Goal: Information Seeking & Learning: Learn about a topic

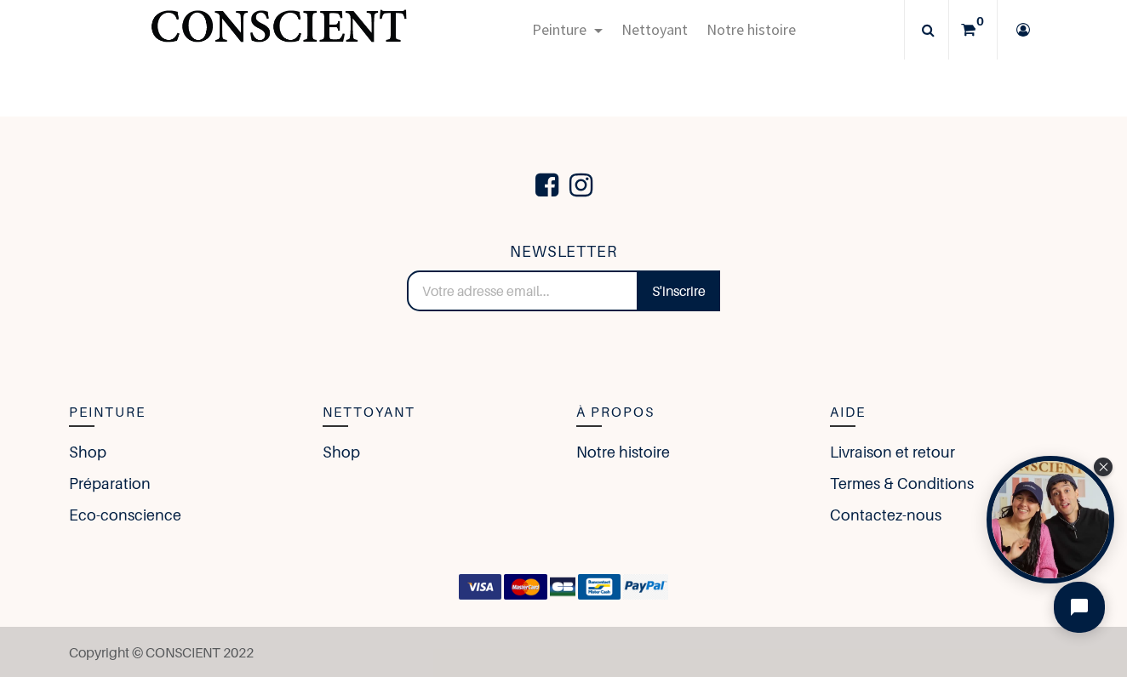
scroll to position [1706, 0]
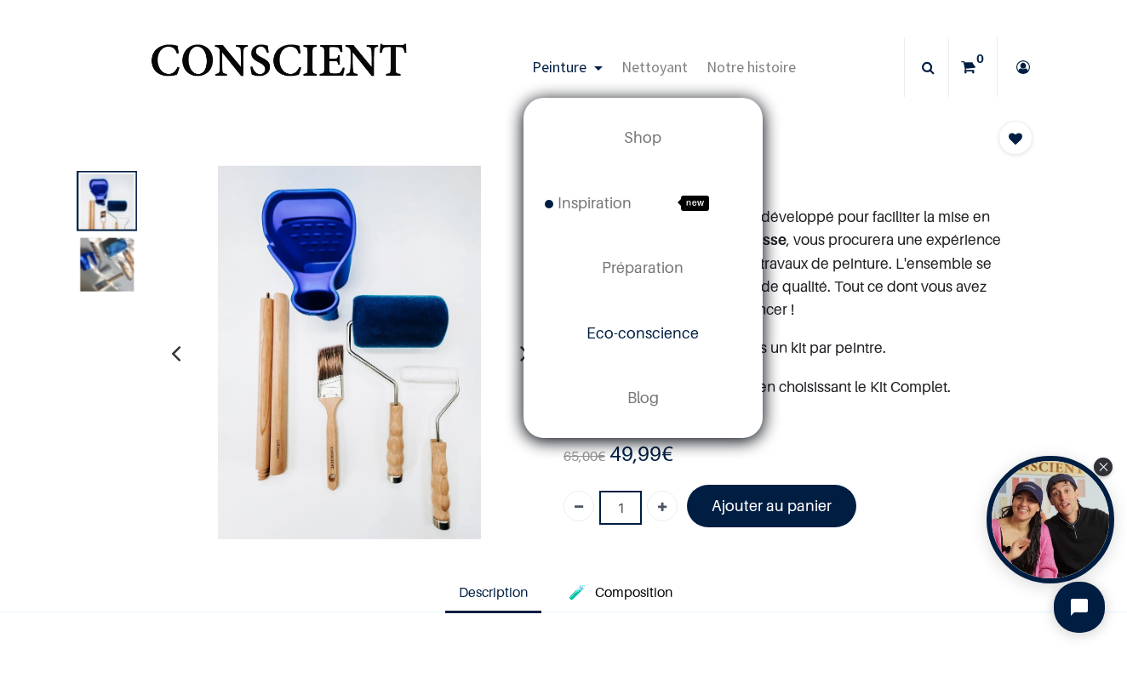
click at [643, 331] on span "Eco-conscience" at bounding box center [642, 333] width 112 height 18
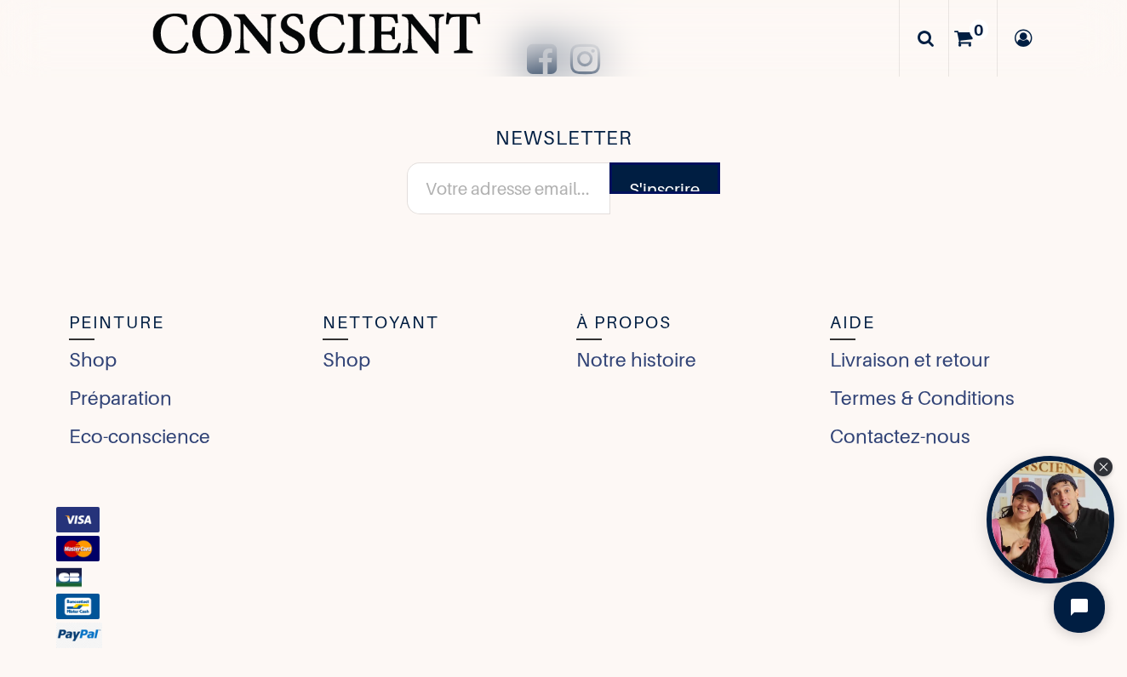
scroll to position [6752, 0]
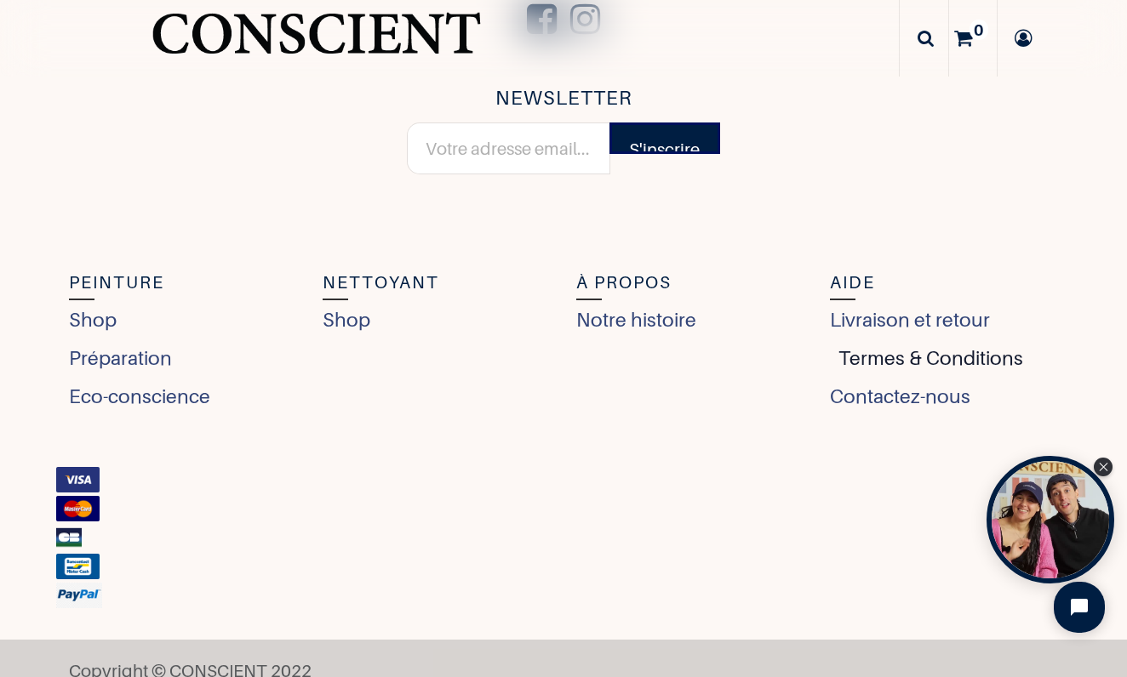
click at [937, 355] on link "Termes & Conditions" at bounding box center [926, 359] width 193 height 30
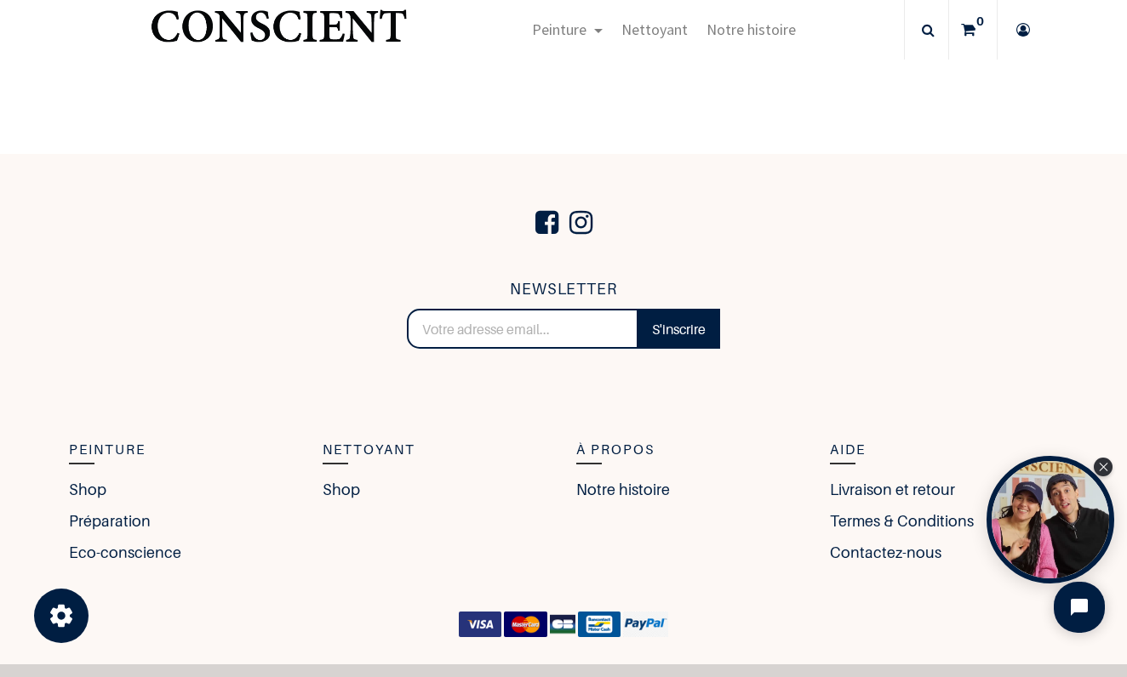
scroll to position [10392, 0]
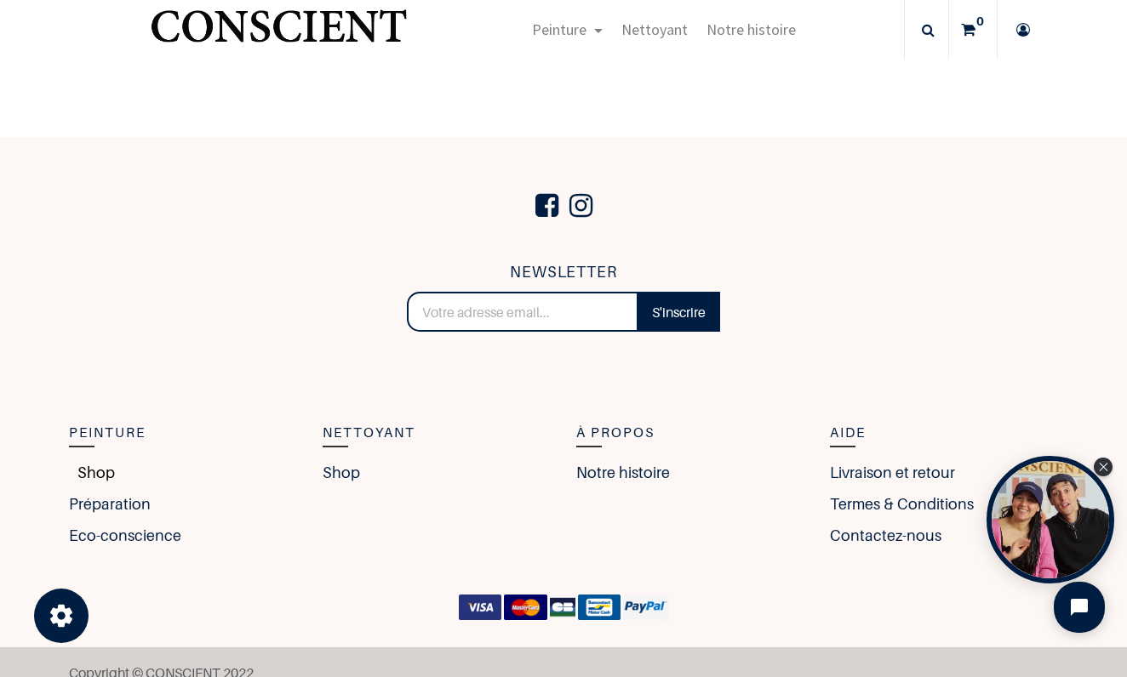
click at [105, 475] on link "Shop" at bounding box center [92, 472] width 46 height 23
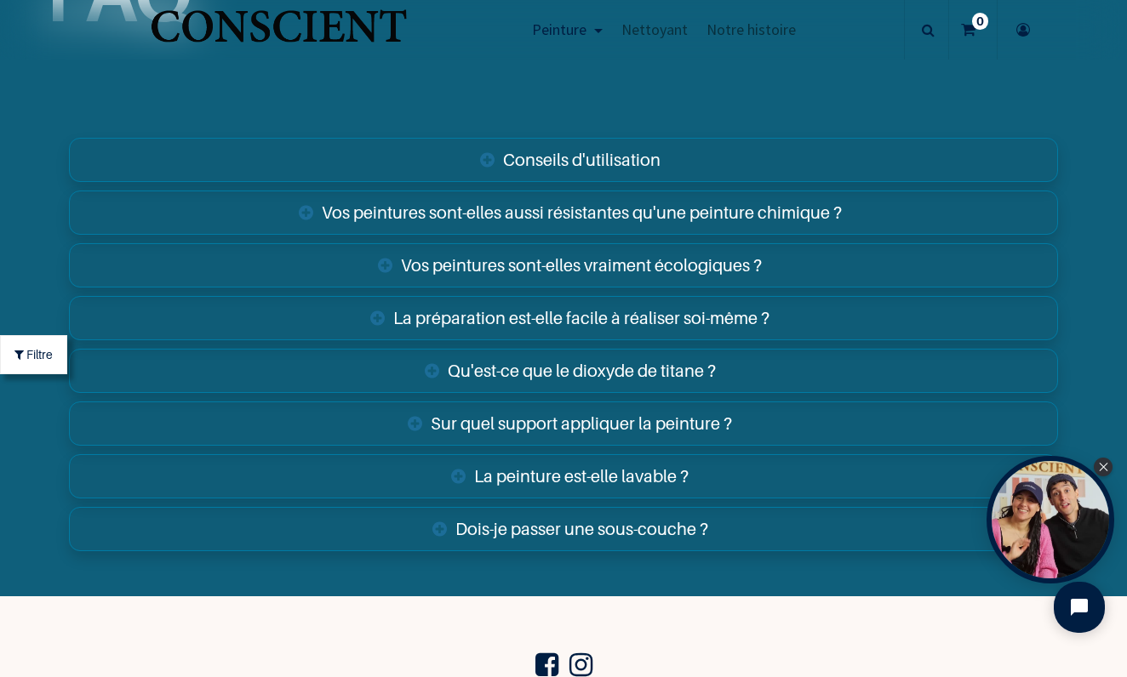
scroll to position [5843, 0]
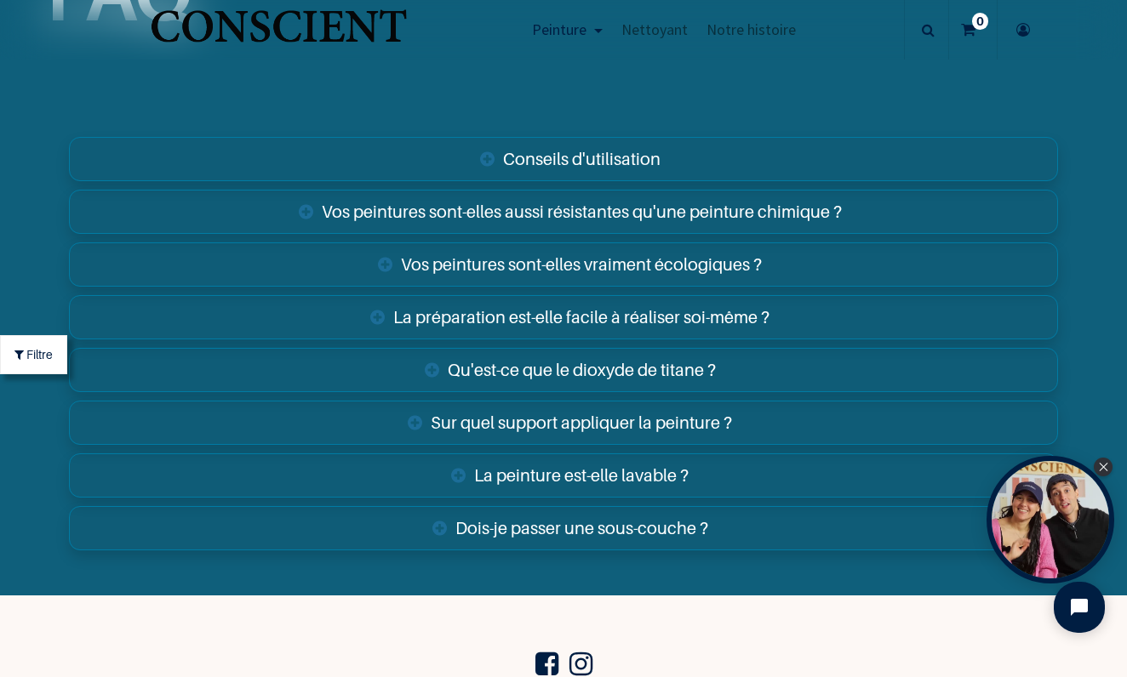
click at [640, 414] on link "Sur quel support appliquer la peinture ?" at bounding box center [563, 423] width 989 height 44
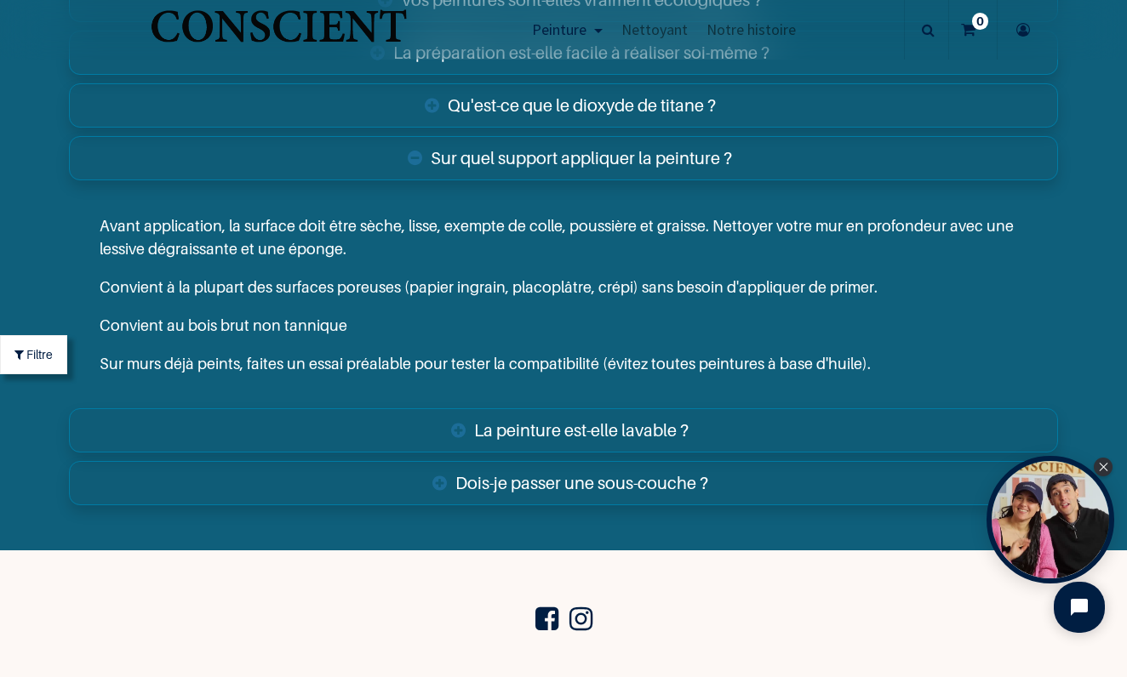
scroll to position [6114, 0]
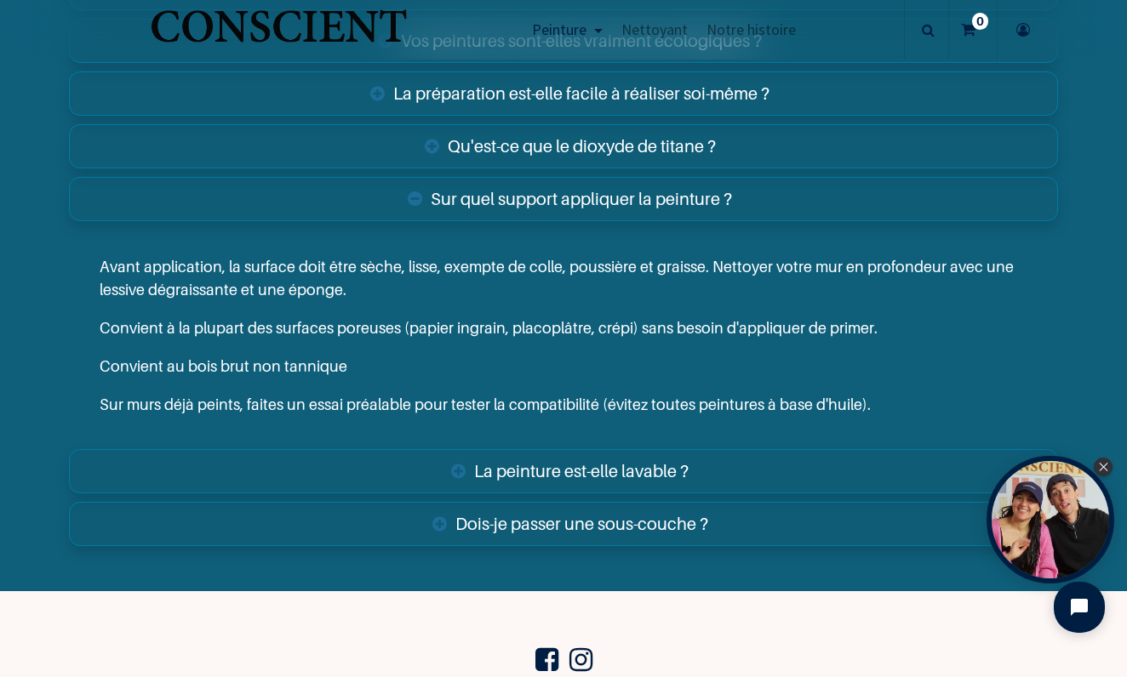
click at [702, 451] on link "La peinture est-elle lavable ?" at bounding box center [563, 471] width 989 height 44
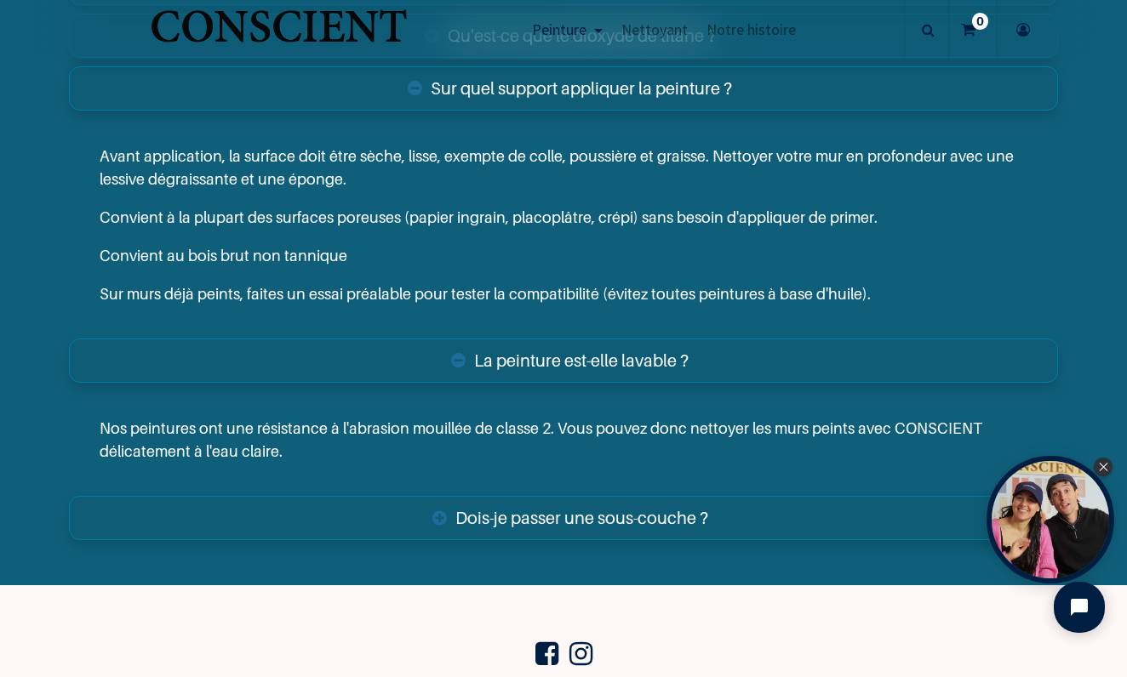
scroll to position [6235, 0]
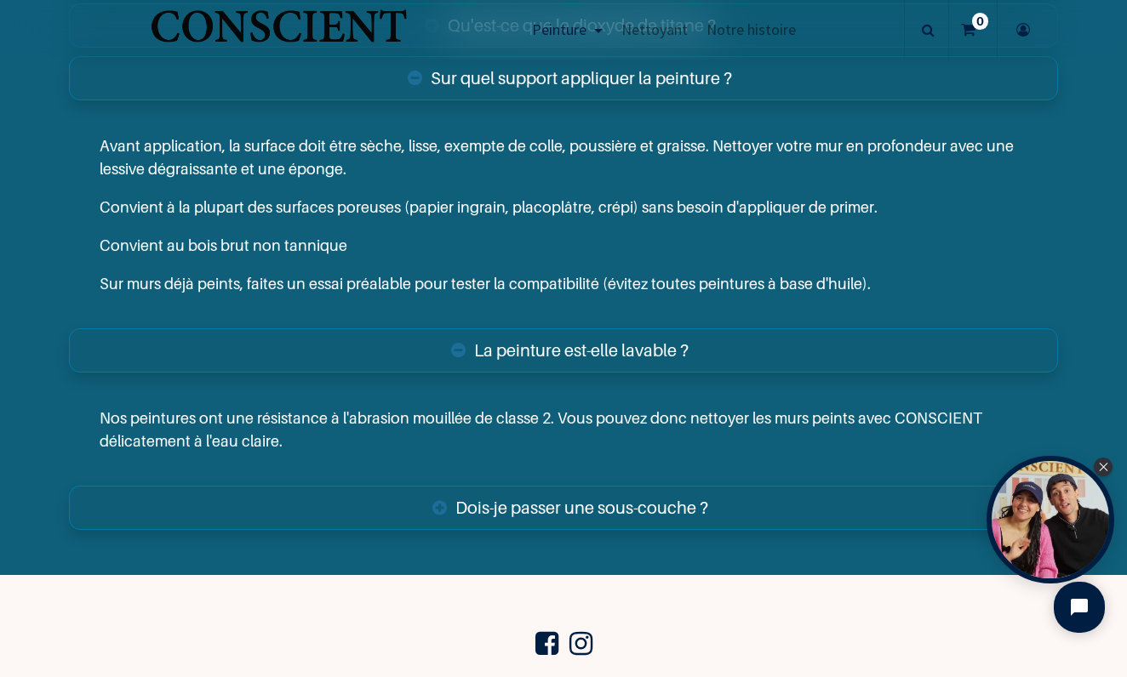
click at [591, 504] on link "Dois-je passer une sous-couche ?" at bounding box center [563, 508] width 989 height 44
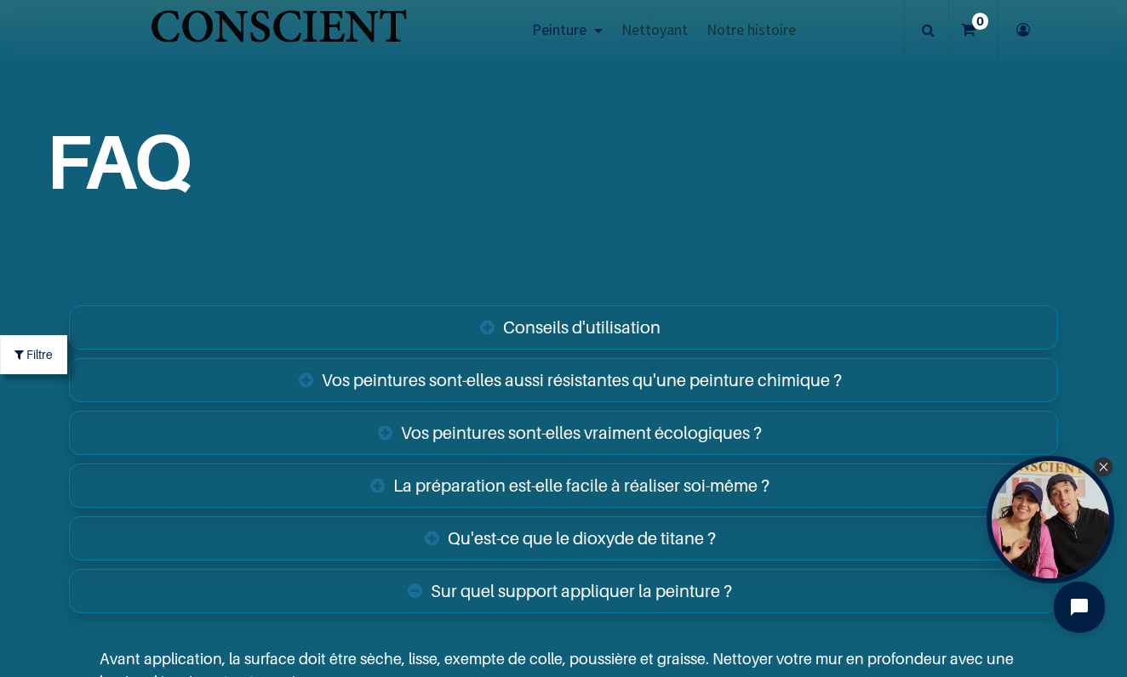
scroll to position [5657, 0]
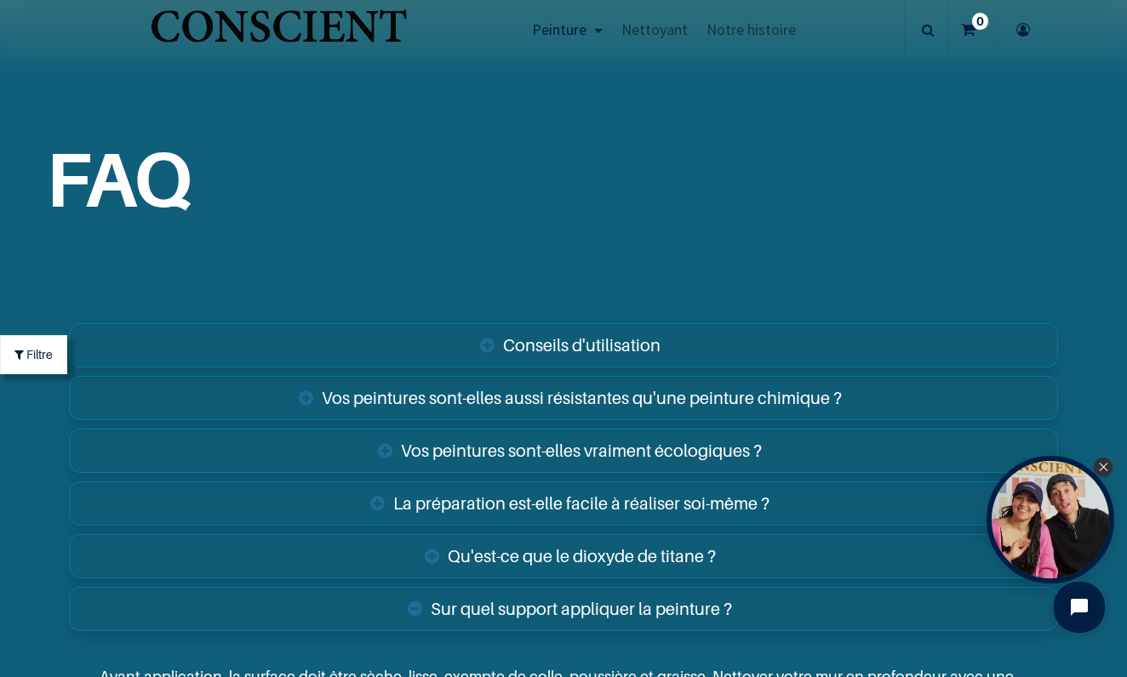
click at [599, 343] on link "Conseils d'utilisation" at bounding box center [563, 345] width 989 height 44
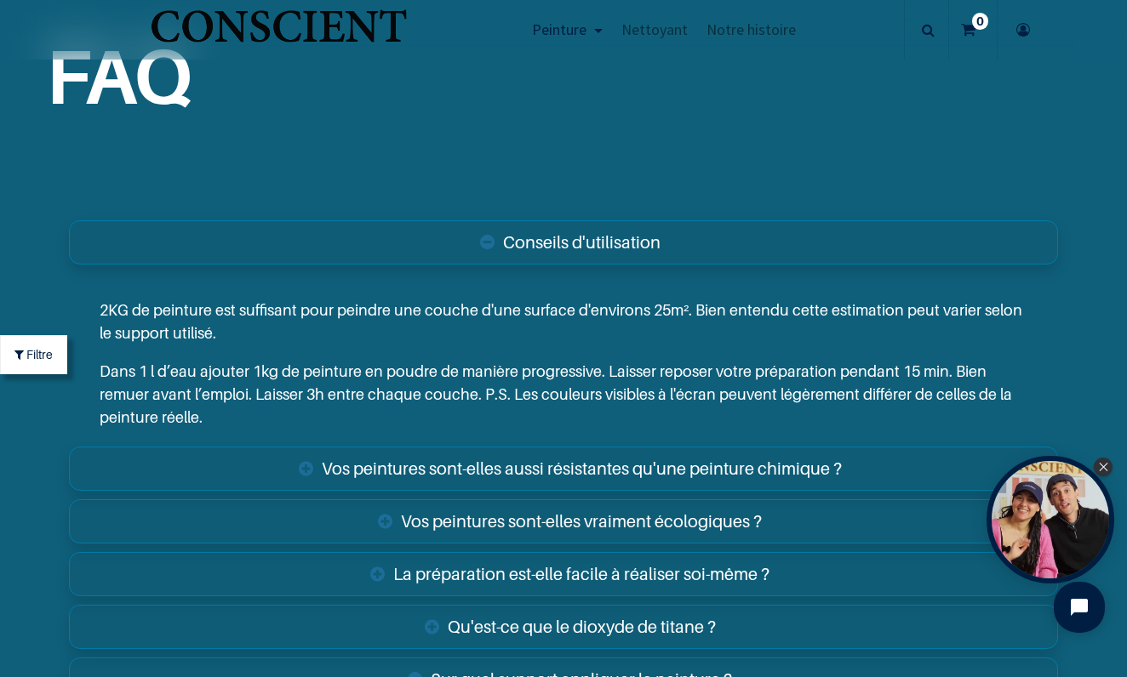
scroll to position [5768, 0]
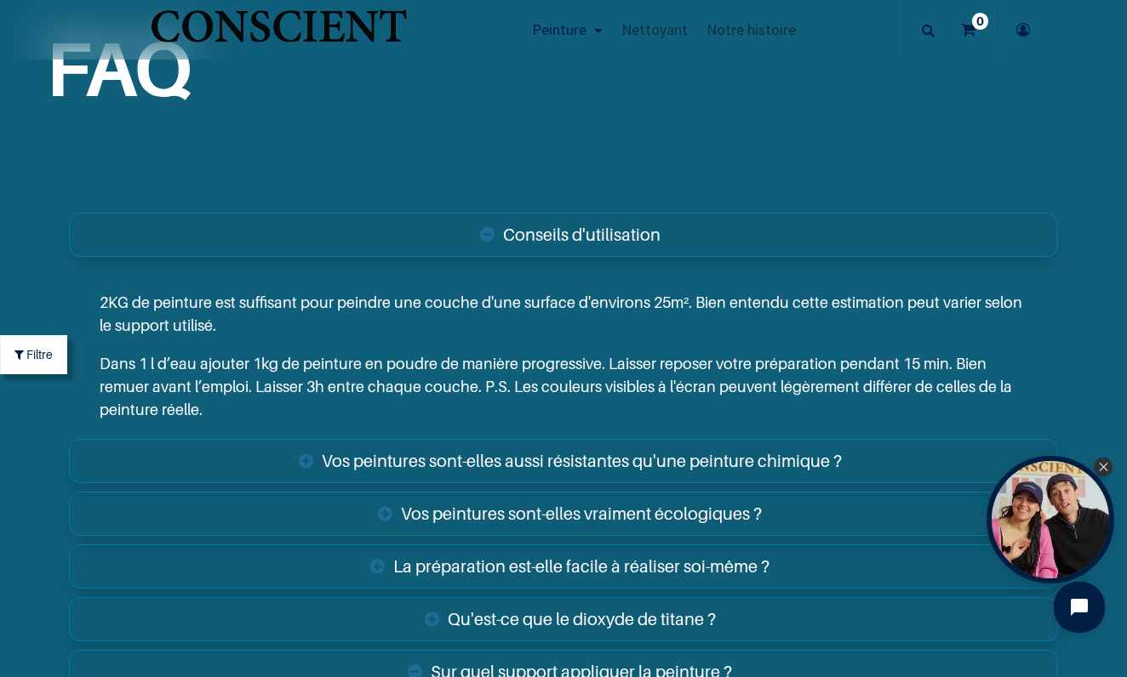
click at [629, 451] on link "Vos peintures sont-elles aussi résistantes qu'une peinture chimique ?" at bounding box center [563, 461] width 989 height 44
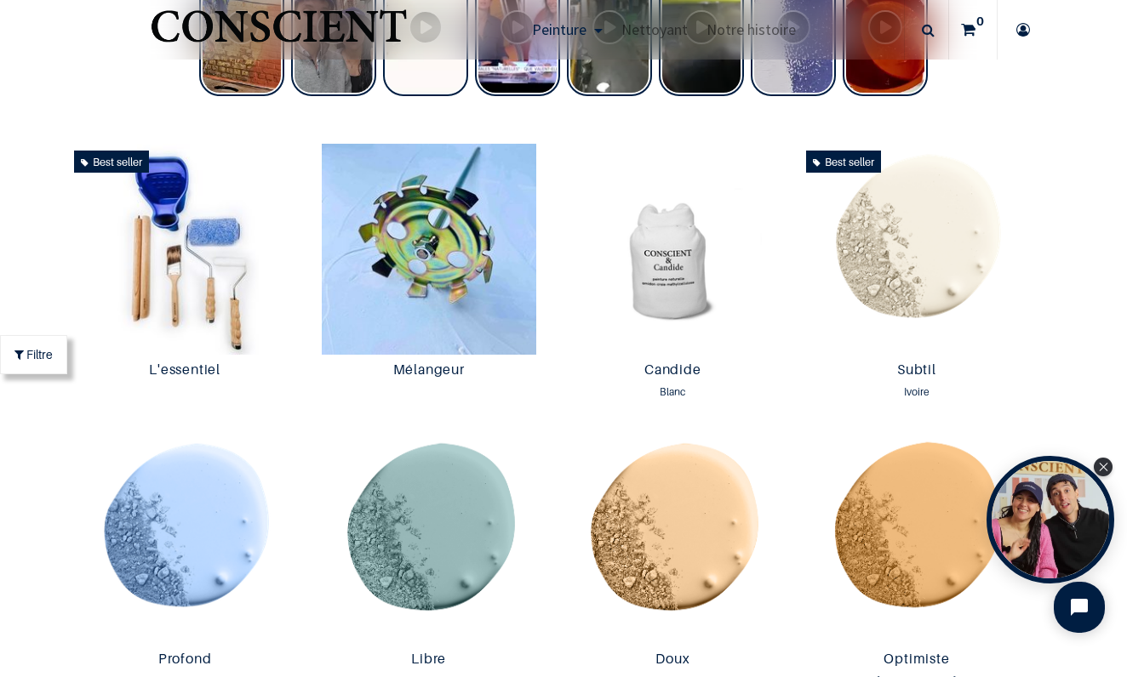
scroll to position [840, 0]
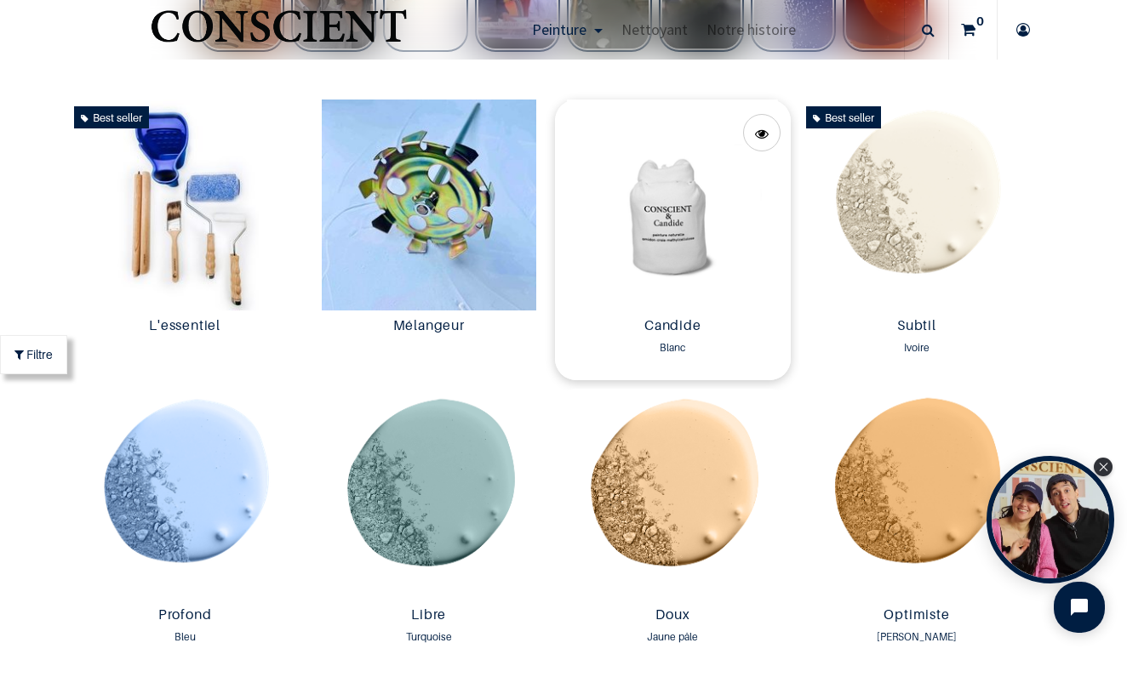
click at [670, 220] on img at bounding box center [673, 205] width 236 height 211
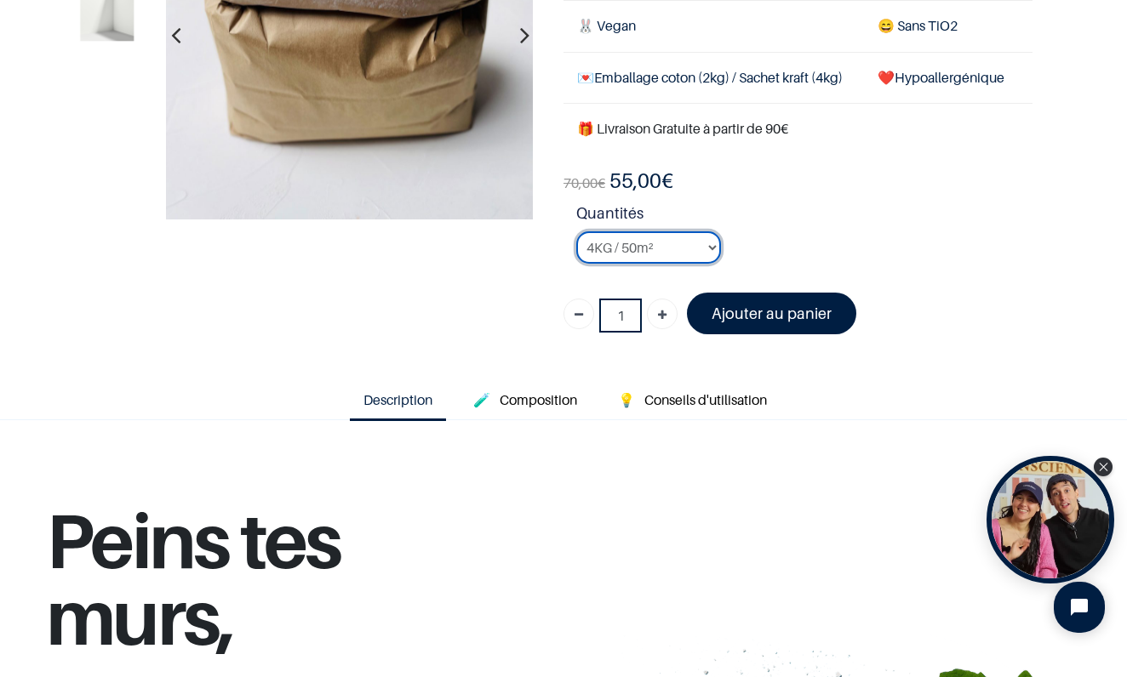
select select "1"
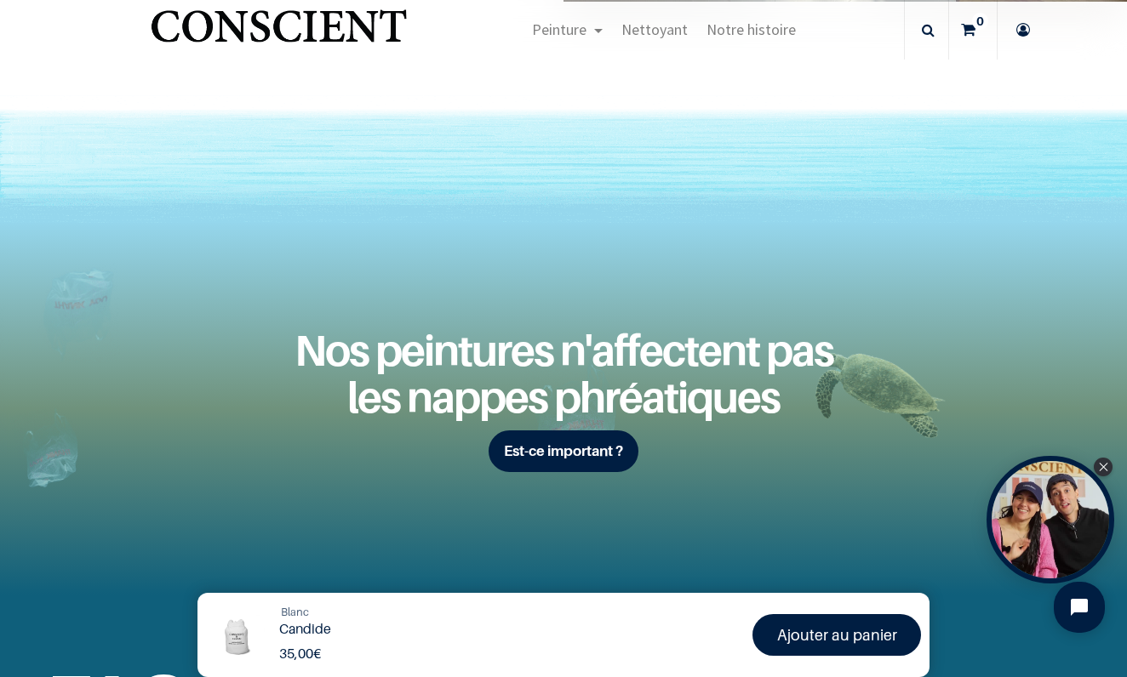
scroll to position [1890, 0]
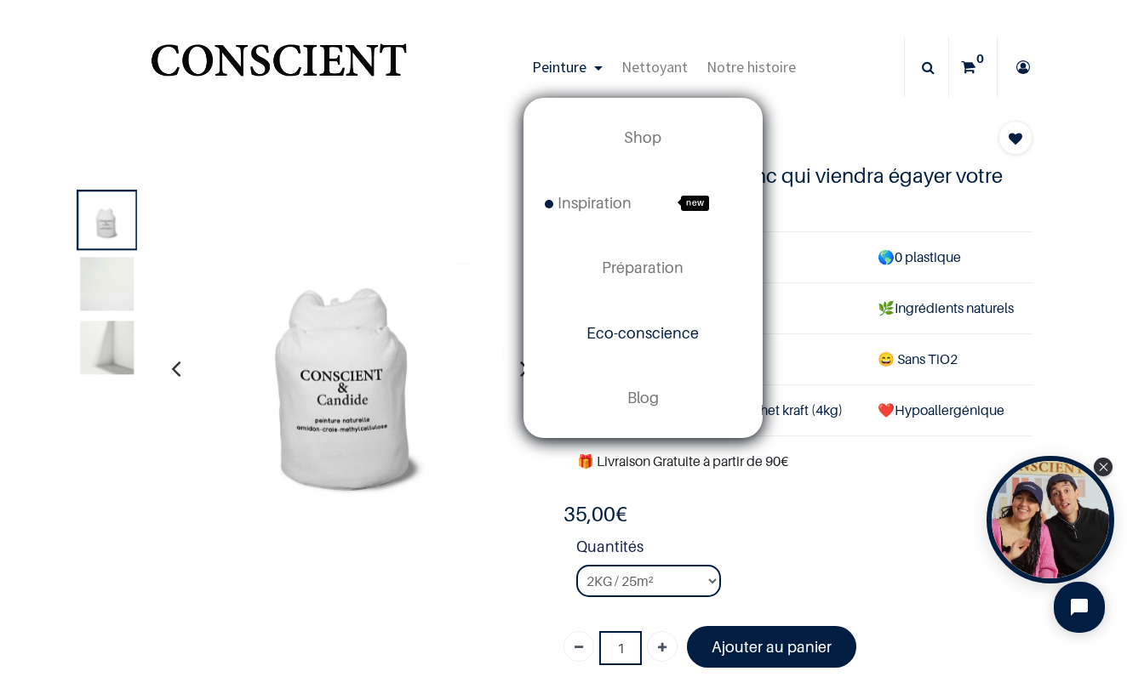
click at [666, 331] on span "Eco-conscience" at bounding box center [642, 333] width 112 height 18
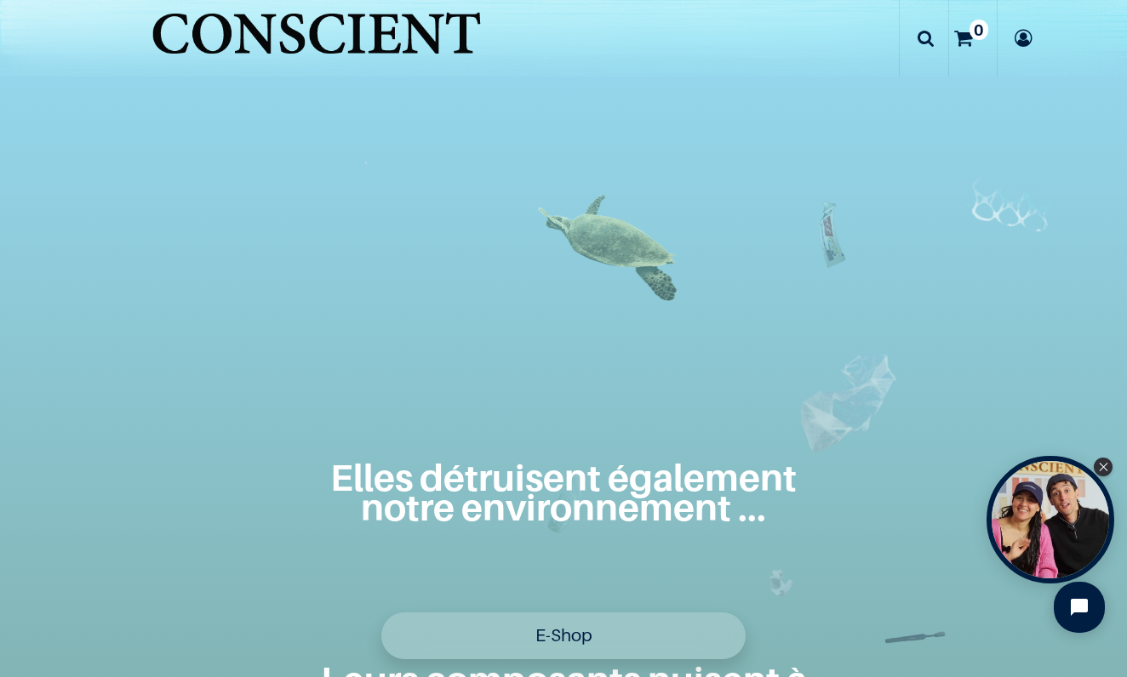
scroll to position [647, 0]
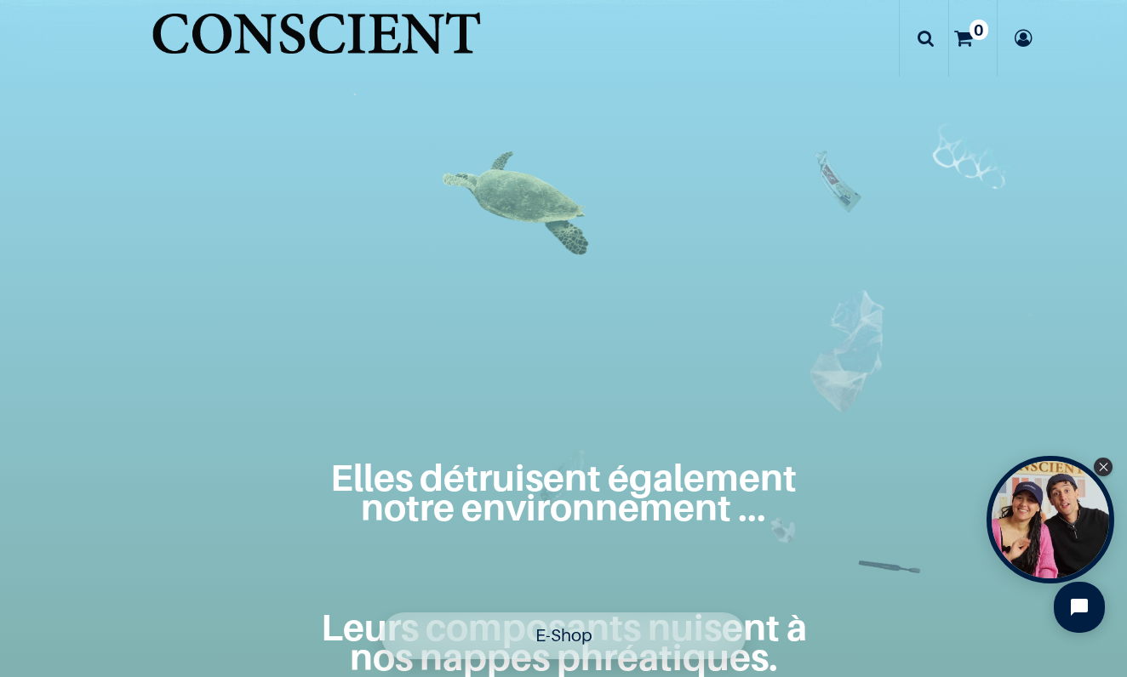
click at [555, 640] on link "E-Shop" at bounding box center [563, 636] width 365 height 47
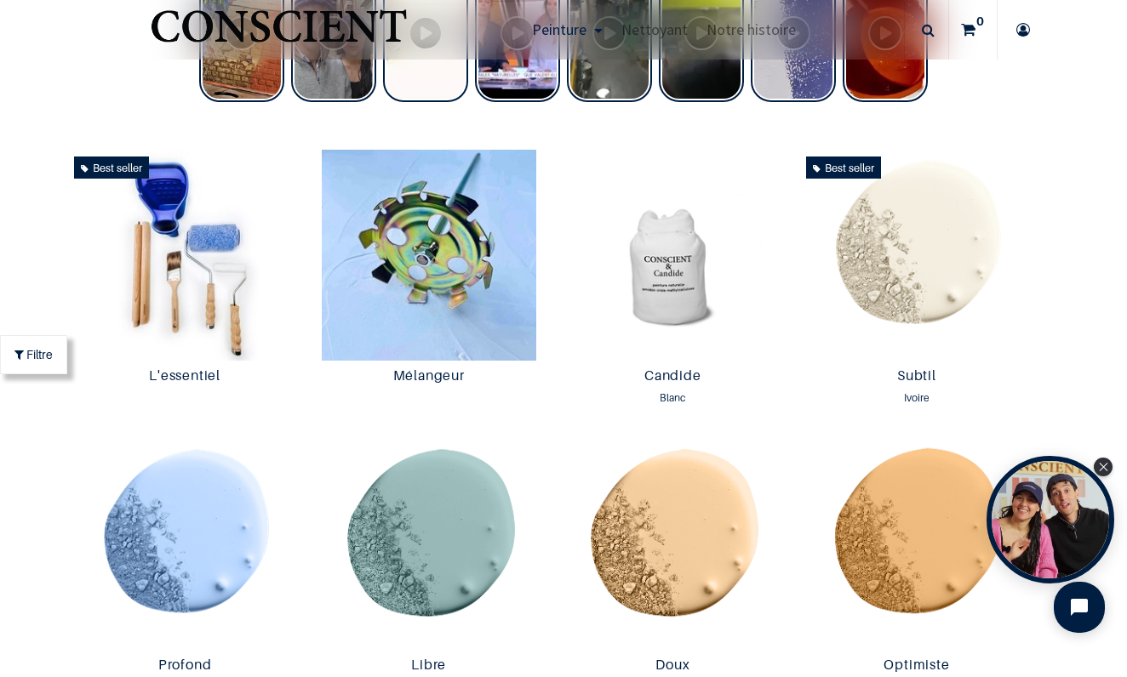
scroll to position [793, 0]
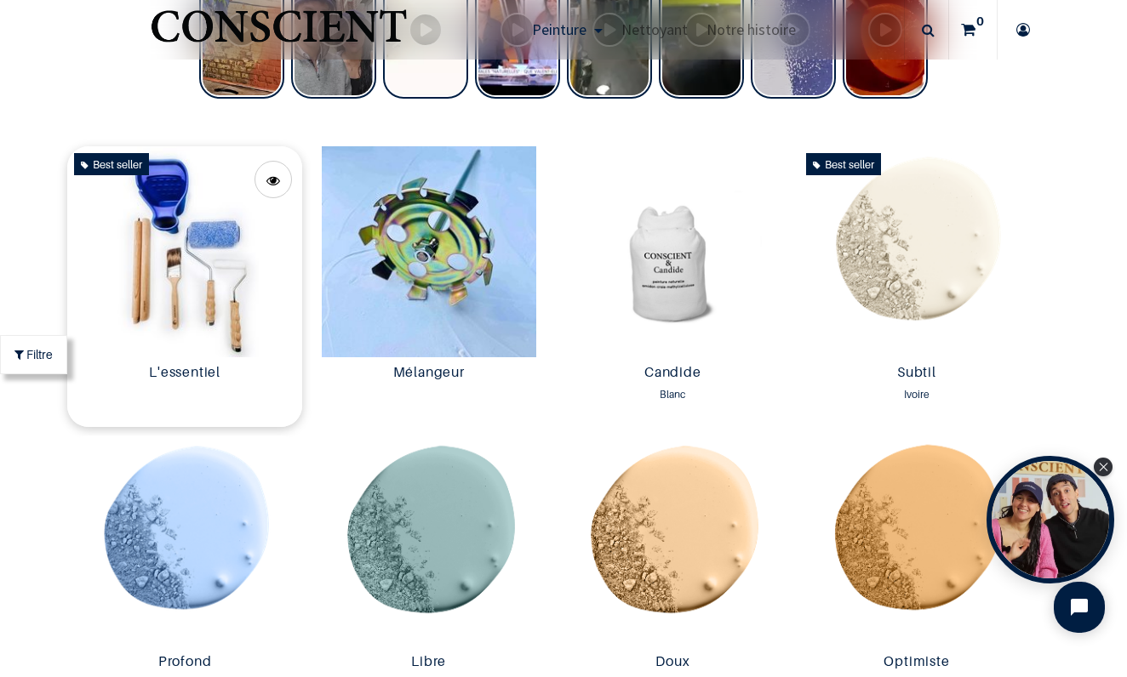
click at [145, 258] on img at bounding box center [185, 251] width 236 height 211
click at [460, 264] on img at bounding box center [429, 251] width 236 height 211
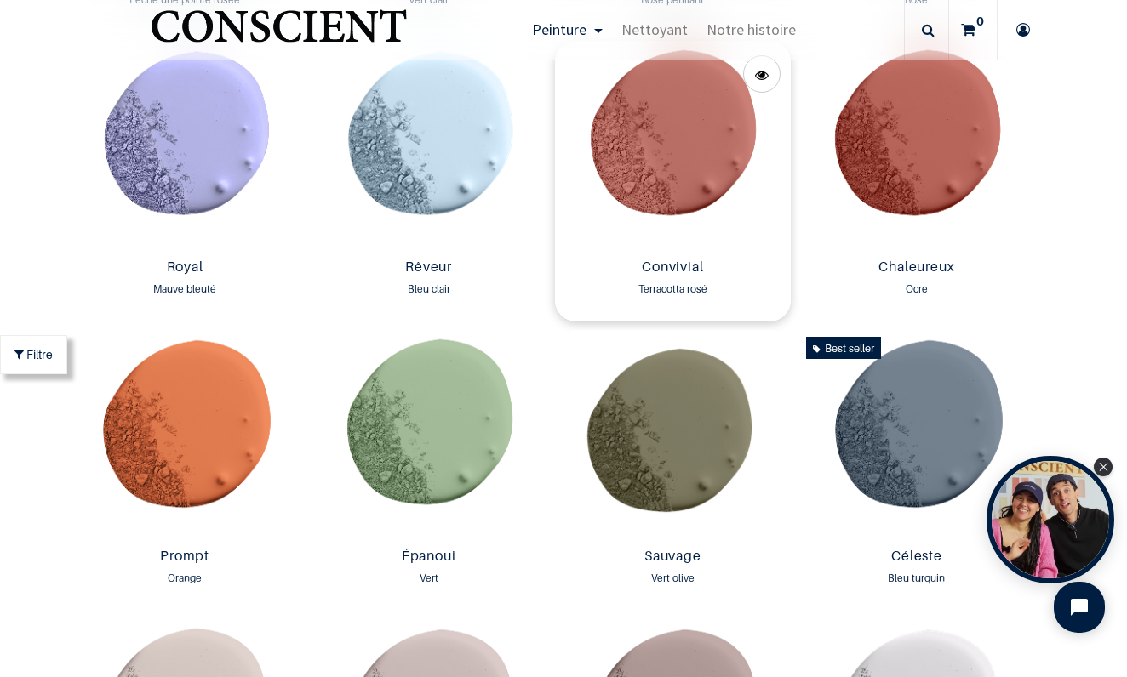
scroll to position [2057, 0]
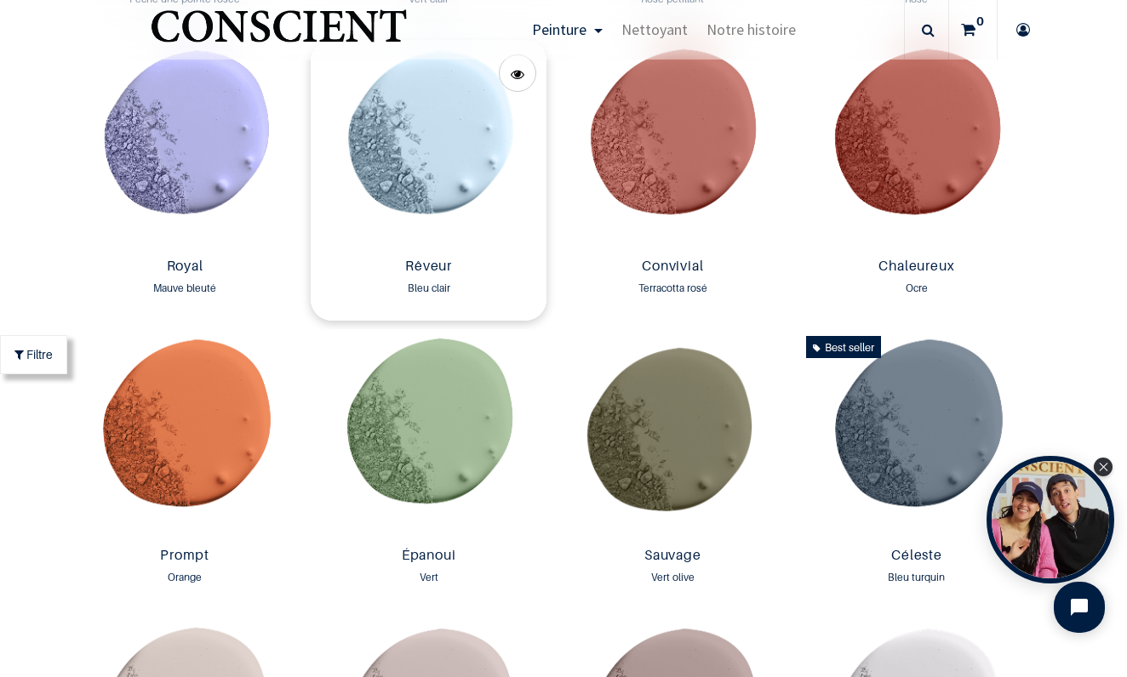
click at [440, 141] on img at bounding box center [429, 145] width 236 height 211
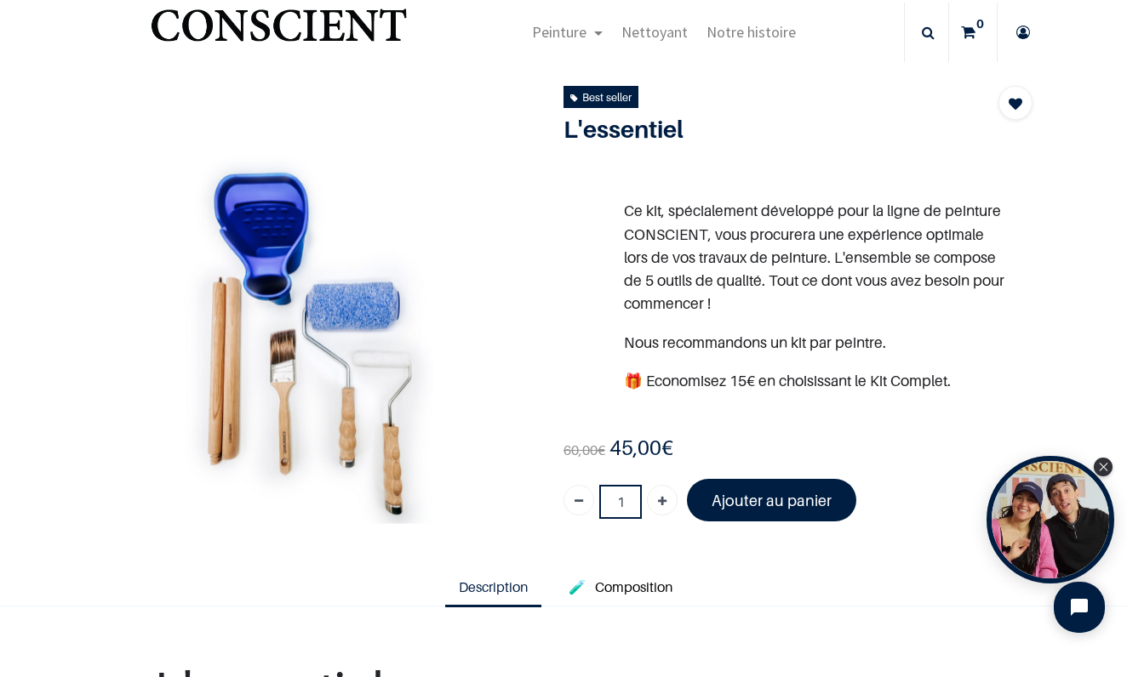
scroll to position [13, 0]
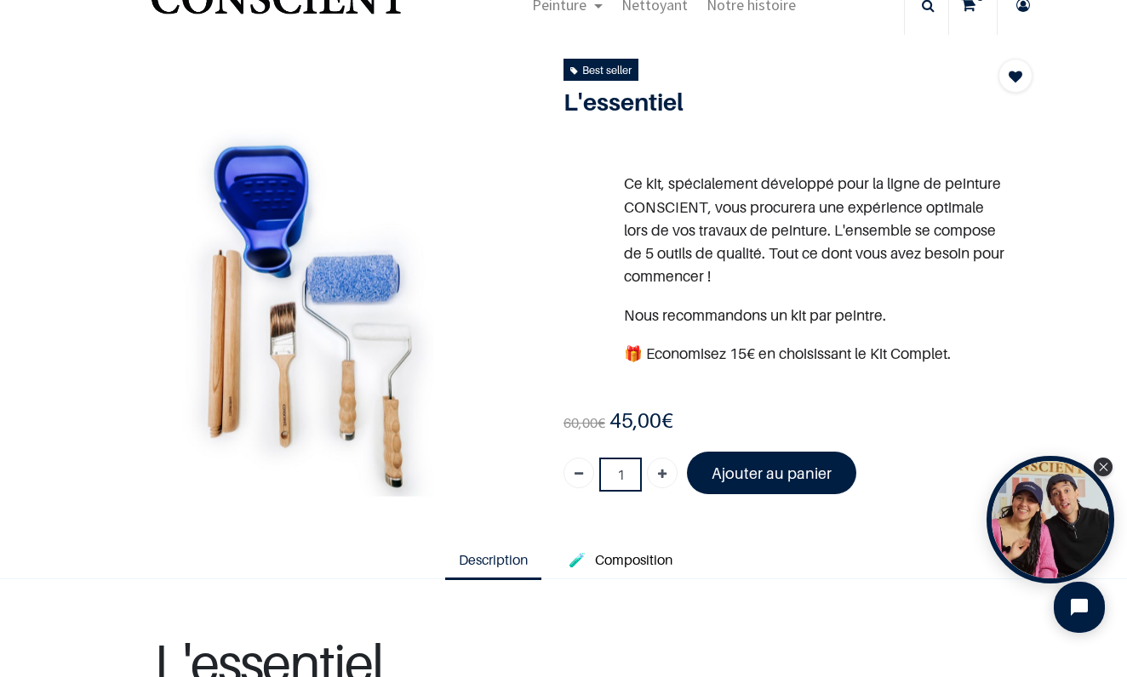
scroll to position [44, 0]
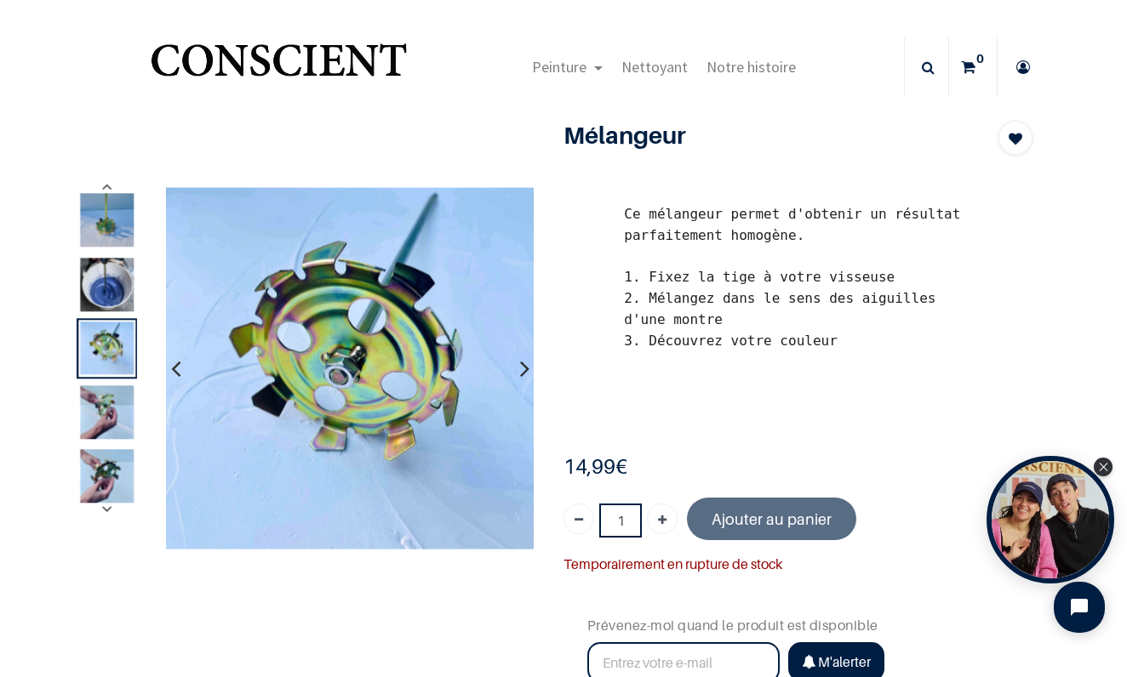
click at [119, 305] on img at bounding box center [107, 285] width 54 height 54
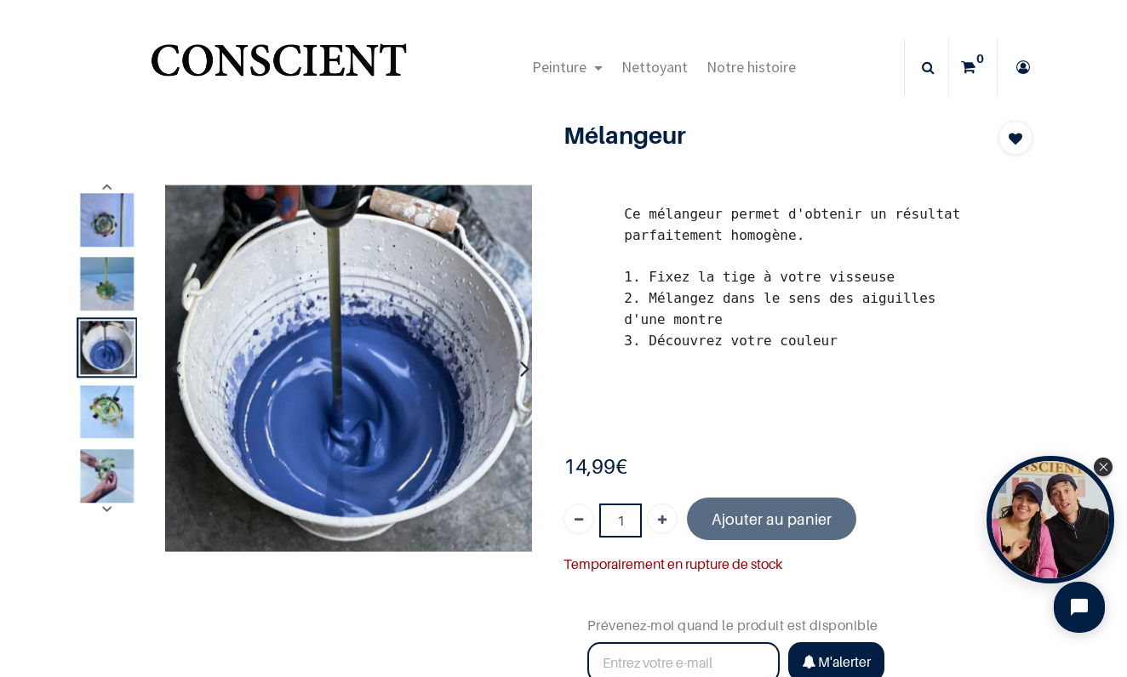
click at [114, 225] on img at bounding box center [107, 220] width 54 height 54
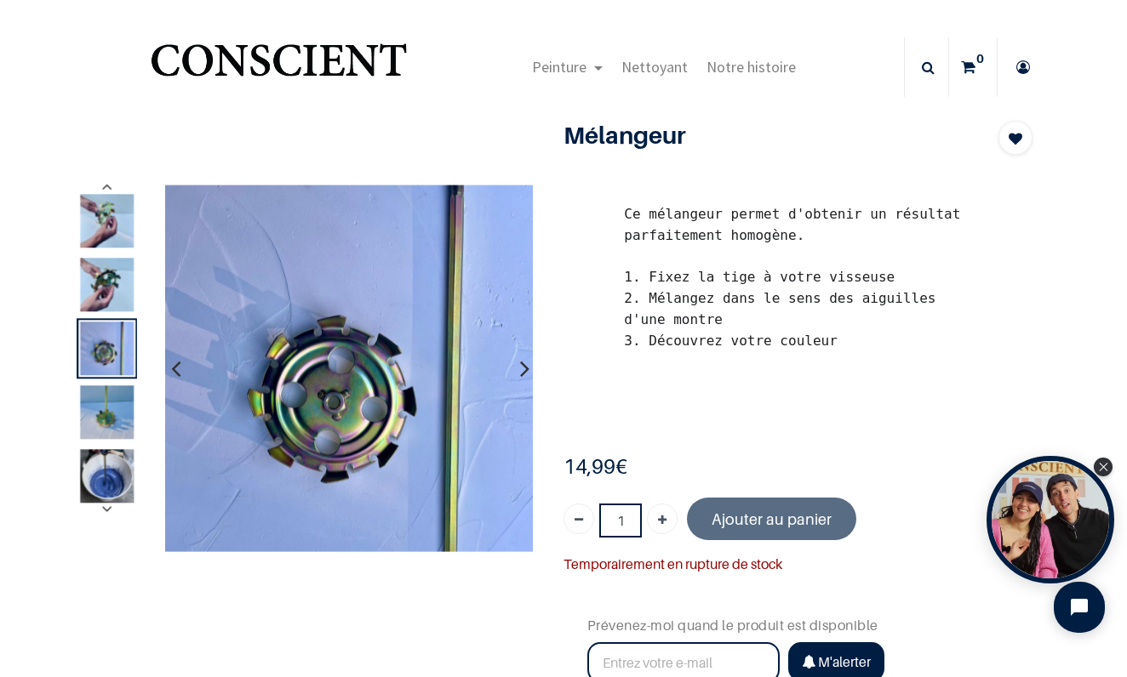
click at [112, 465] on img at bounding box center [107, 477] width 54 height 54
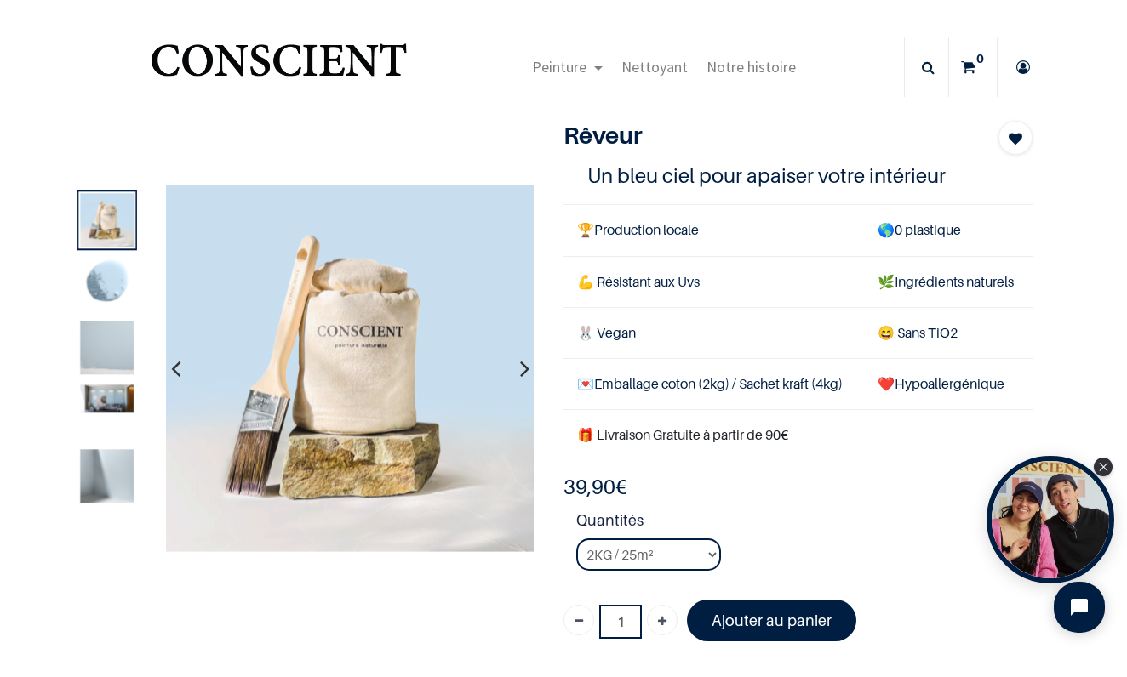
click at [128, 339] on img at bounding box center [107, 348] width 54 height 54
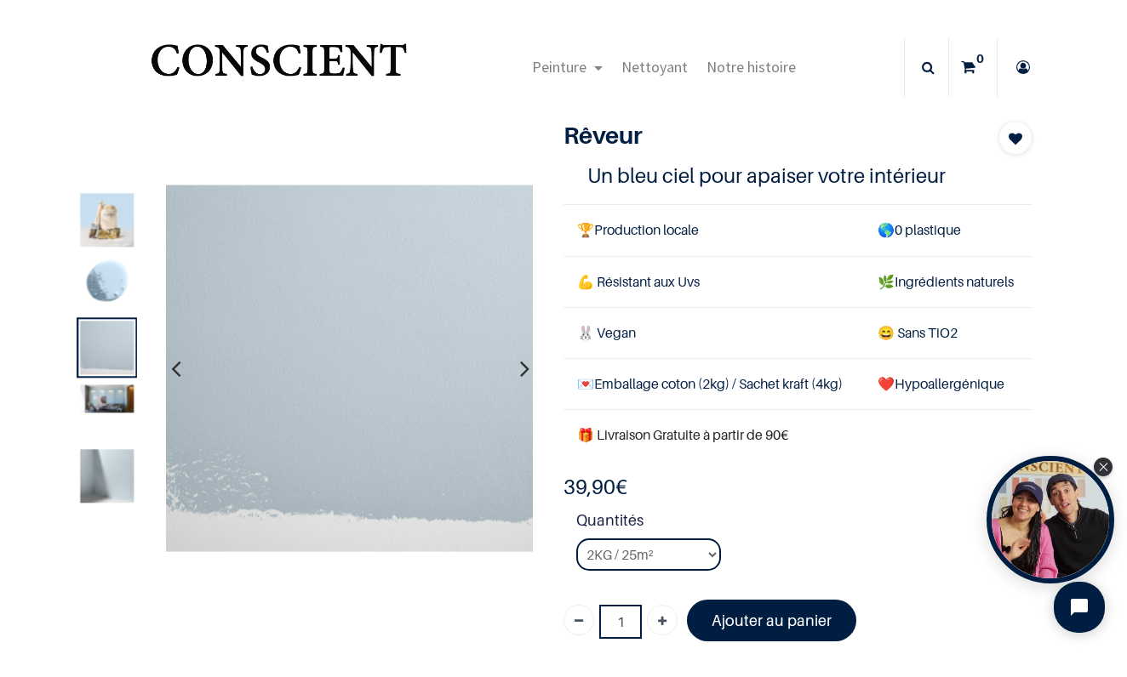
click at [111, 393] on img at bounding box center [107, 399] width 54 height 28
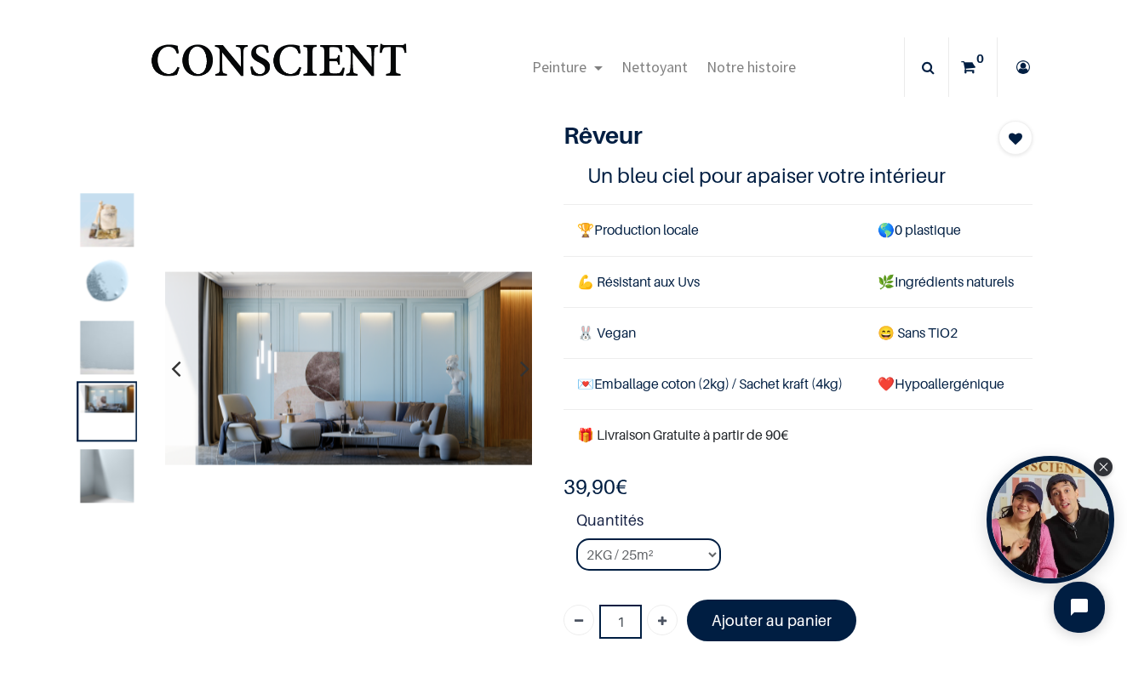
click at [106, 480] on img at bounding box center [107, 476] width 54 height 54
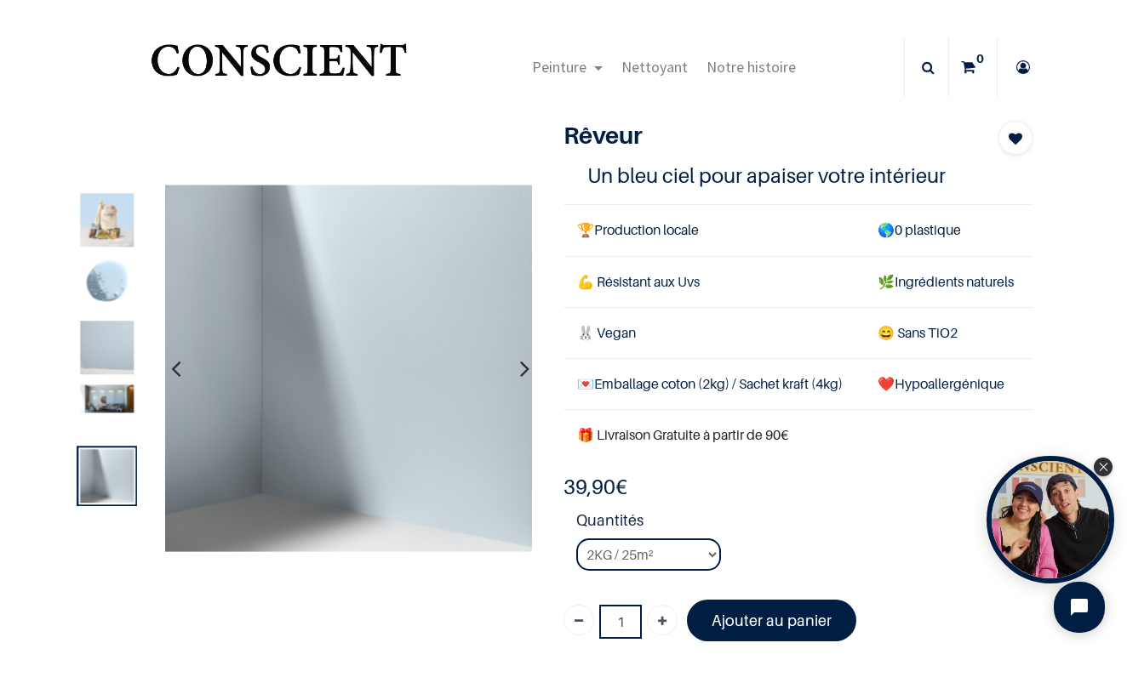
click at [106, 408] on img at bounding box center [107, 399] width 54 height 28
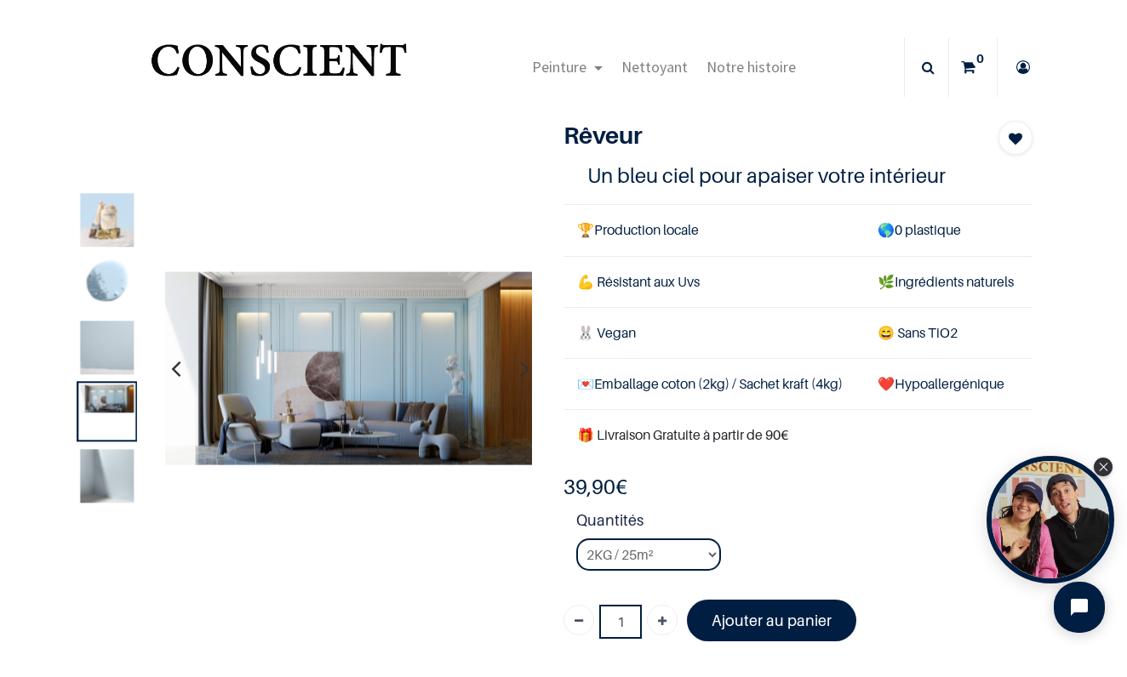
click at [110, 350] on img at bounding box center [107, 348] width 54 height 54
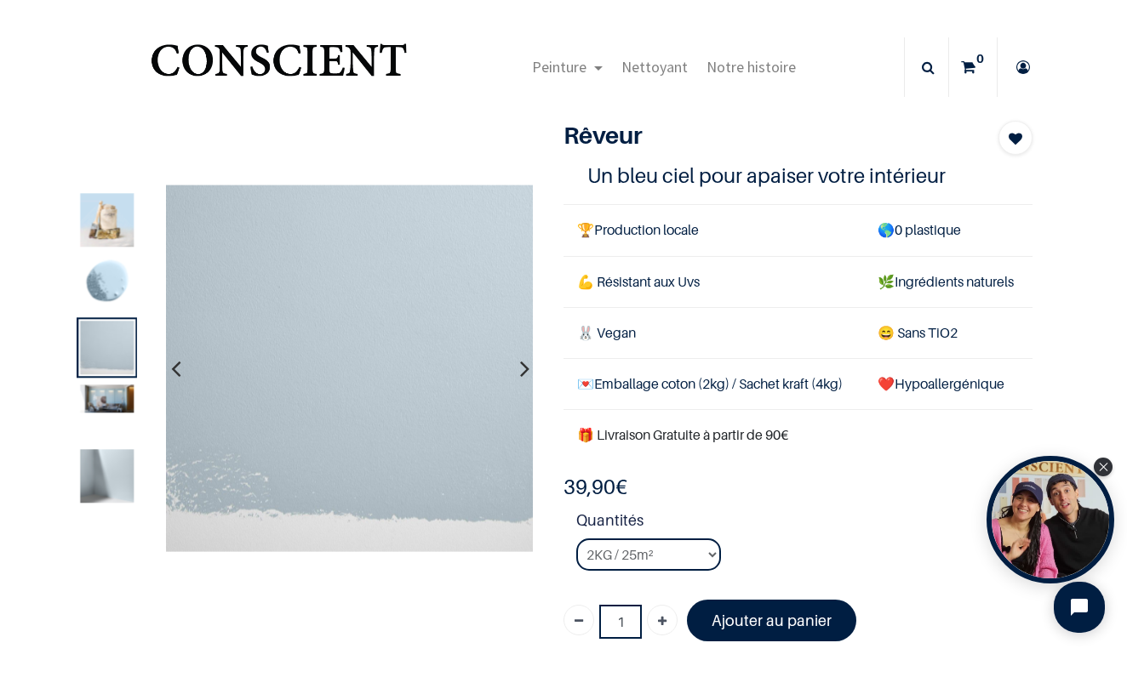
click at [109, 280] on img at bounding box center [107, 284] width 54 height 54
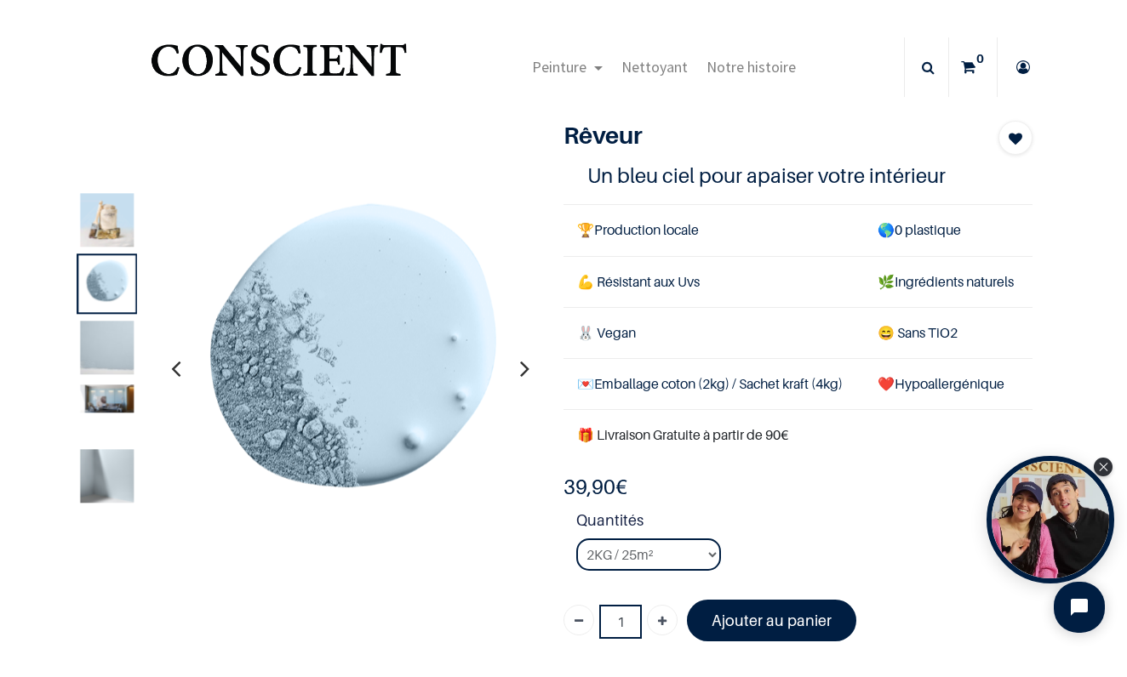
click at [94, 343] on img at bounding box center [107, 348] width 54 height 54
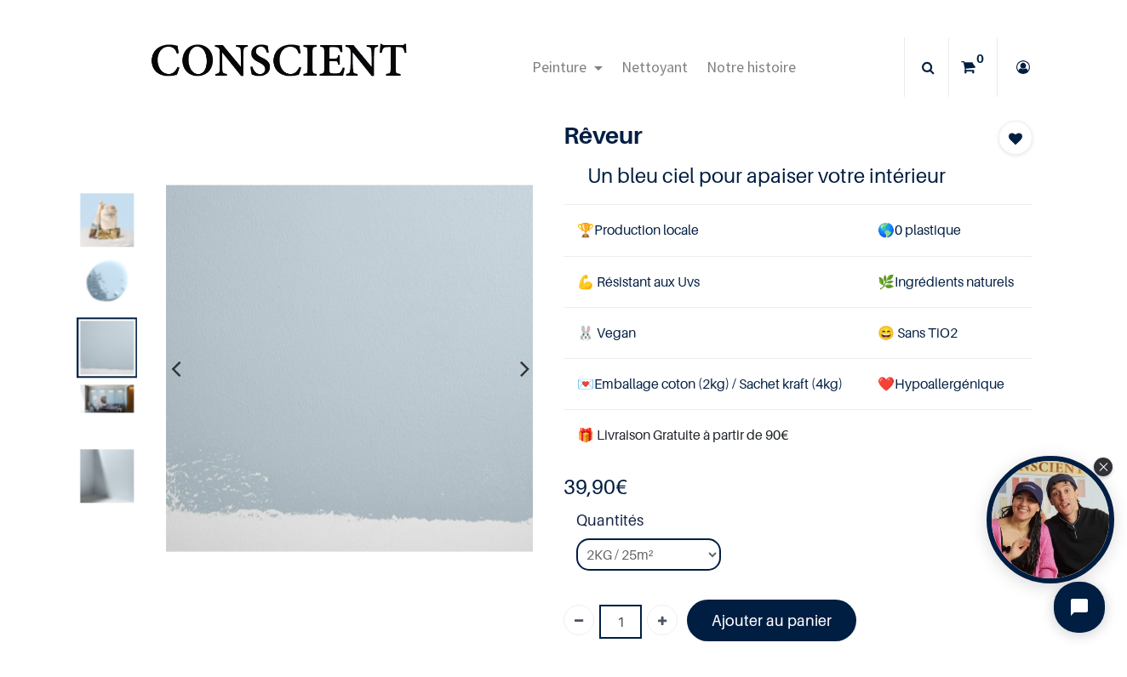
click at [98, 232] on img at bounding box center [107, 220] width 54 height 54
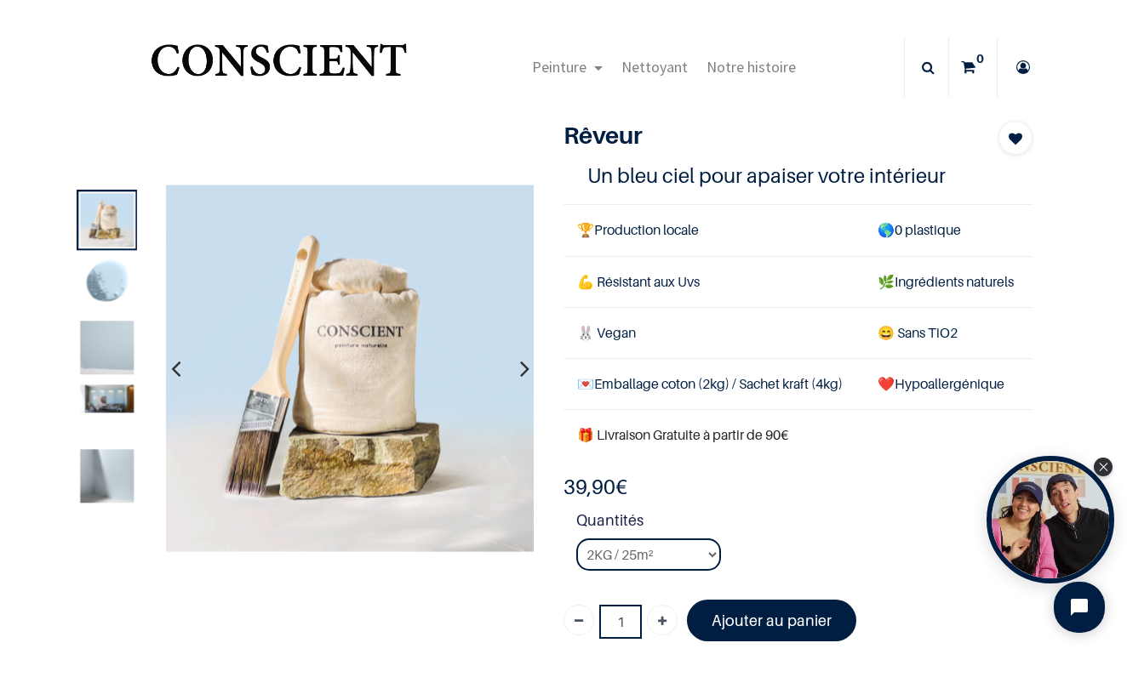
click at [105, 273] on img at bounding box center [107, 284] width 54 height 54
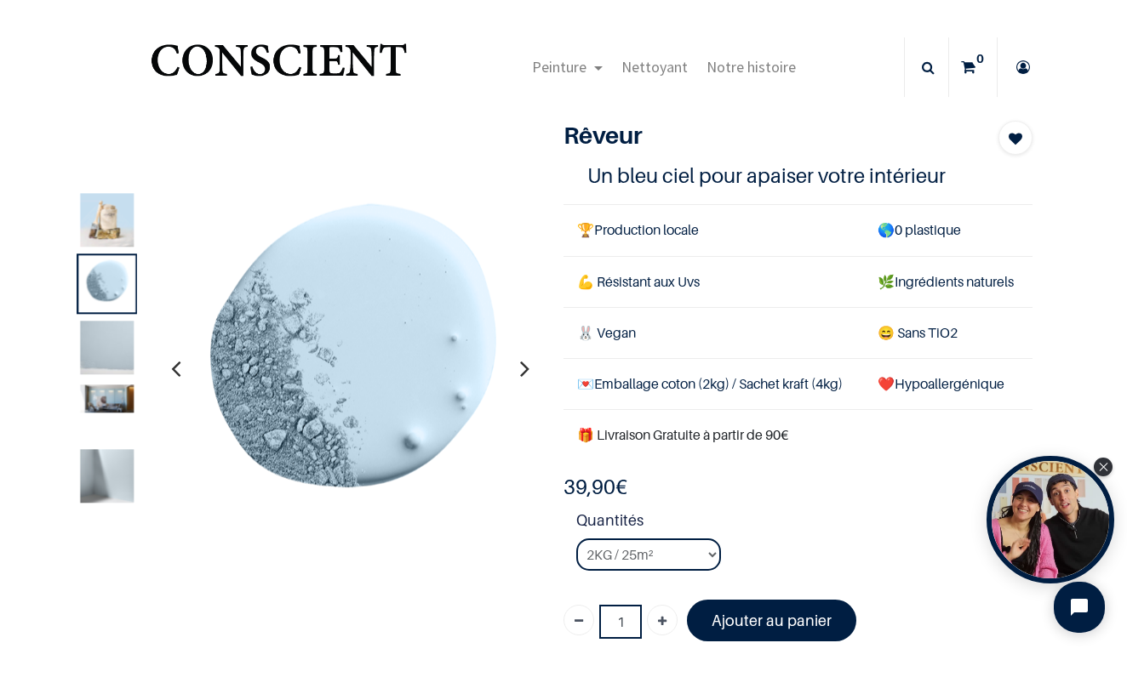
click at [107, 329] on img at bounding box center [107, 348] width 54 height 54
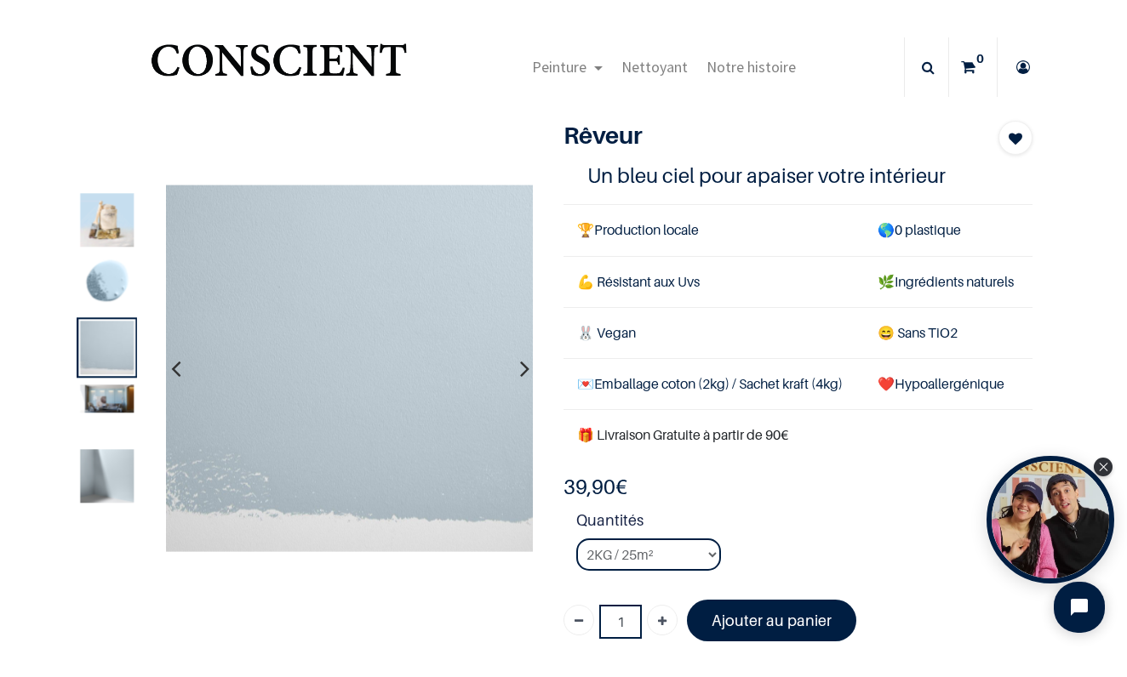
click at [113, 457] on img at bounding box center [107, 476] width 54 height 54
